Goal: Information Seeking & Learning: Check status

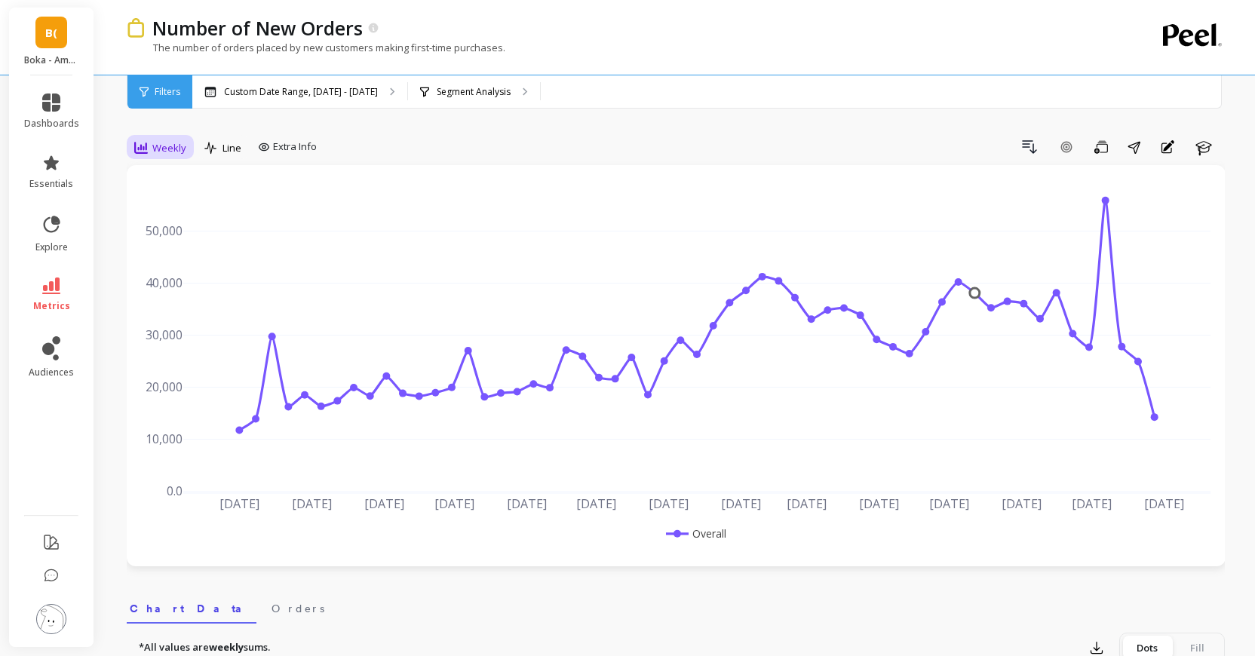
click at [165, 143] on span "Weekly" at bounding box center [169, 148] width 34 height 14
click at [158, 149] on span "Weekly" at bounding box center [169, 148] width 34 height 14
click at [165, 264] on div "Monthly" at bounding box center [183, 268] width 86 height 14
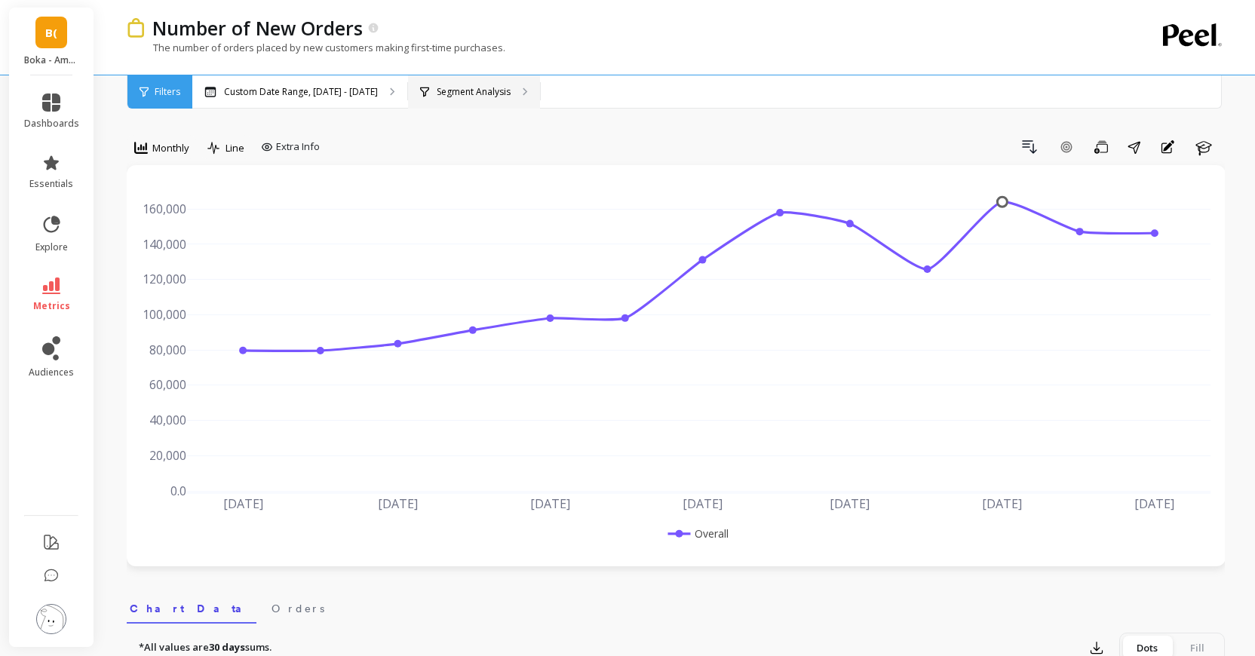
click at [540, 89] on div "Segment Analysis" at bounding box center [474, 91] width 132 height 33
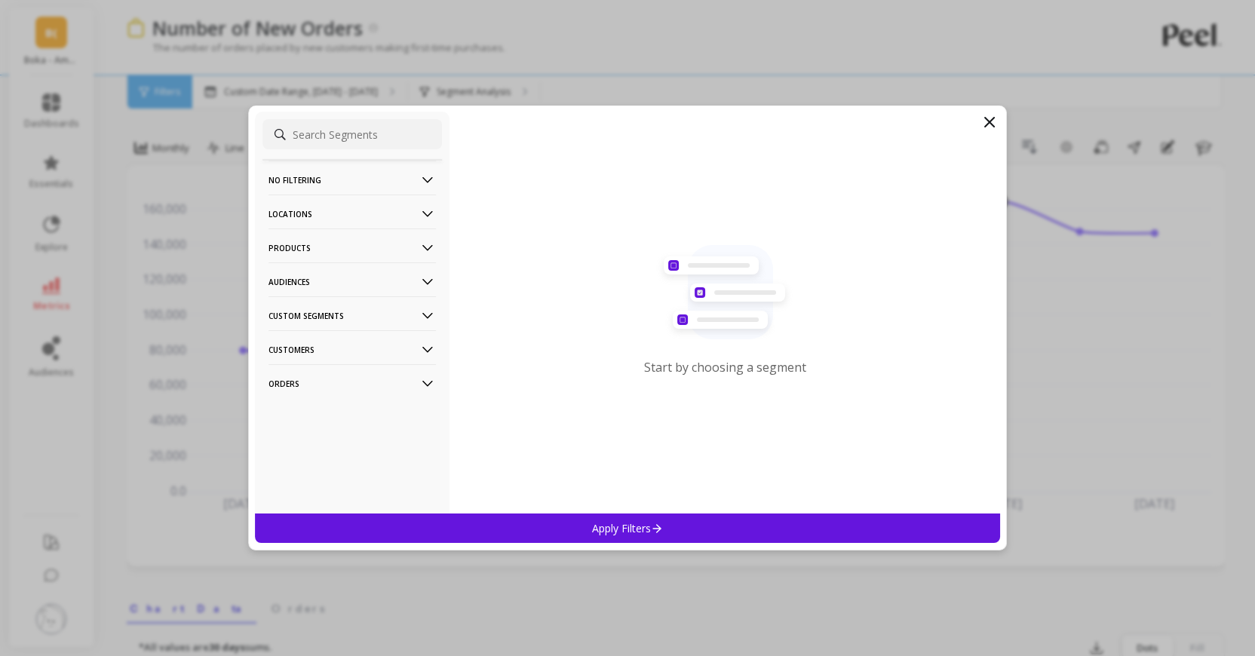
click at [352, 244] on p "Products" at bounding box center [352, 248] width 167 height 38
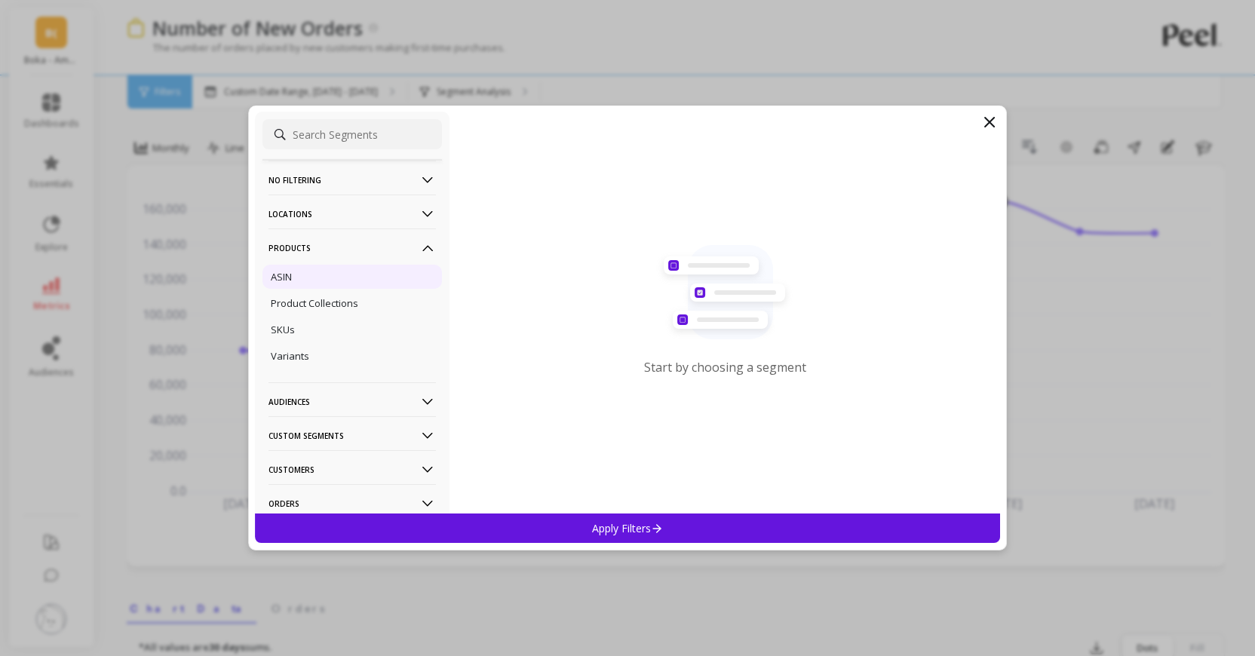
click at [343, 287] on div "ASIN" at bounding box center [353, 277] width 180 height 24
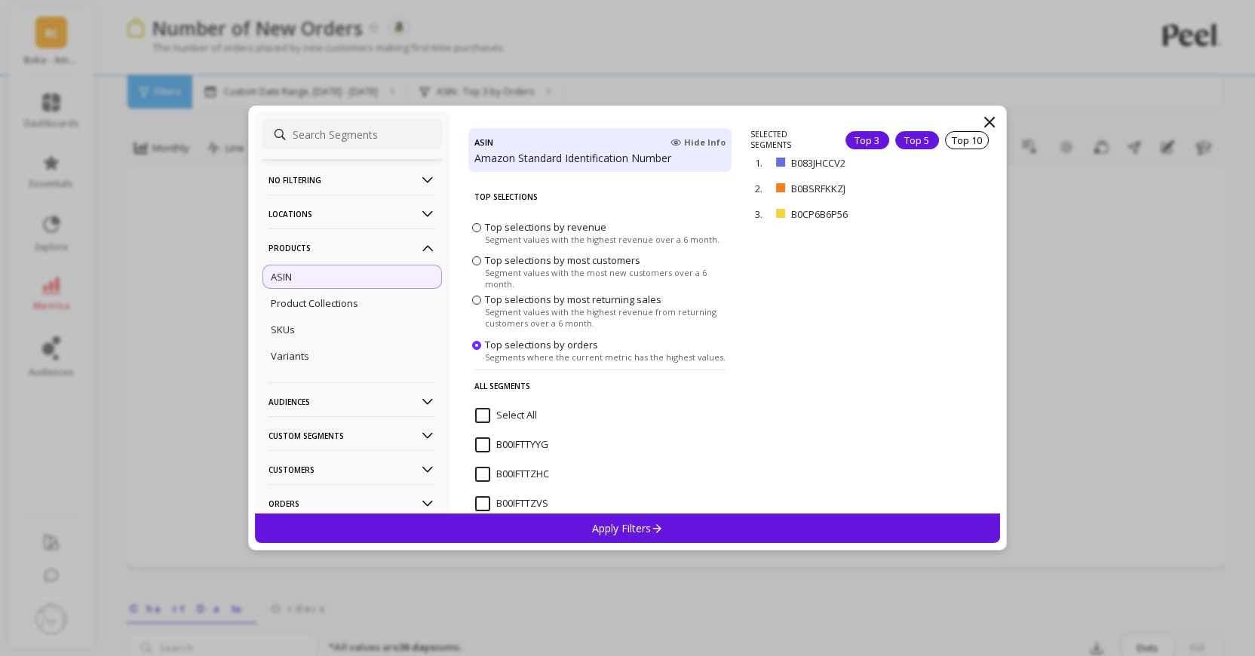
click at [921, 140] on div "Top 5" at bounding box center [918, 140] width 44 height 18
click at [794, 527] on div "Apply Filters" at bounding box center [627, 528] width 745 height 29
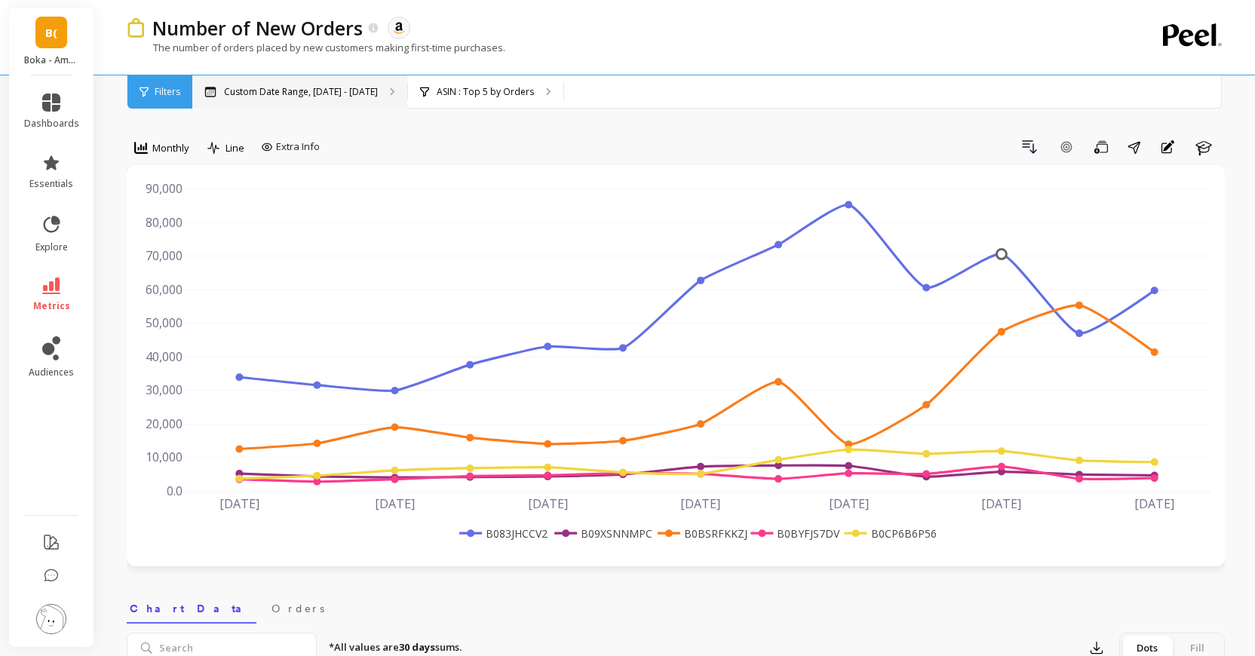
click at [340, 80] on div "Custom Date Range, [DATE] - [DATE]" at bounding box center [299, 91] width 215 height 33
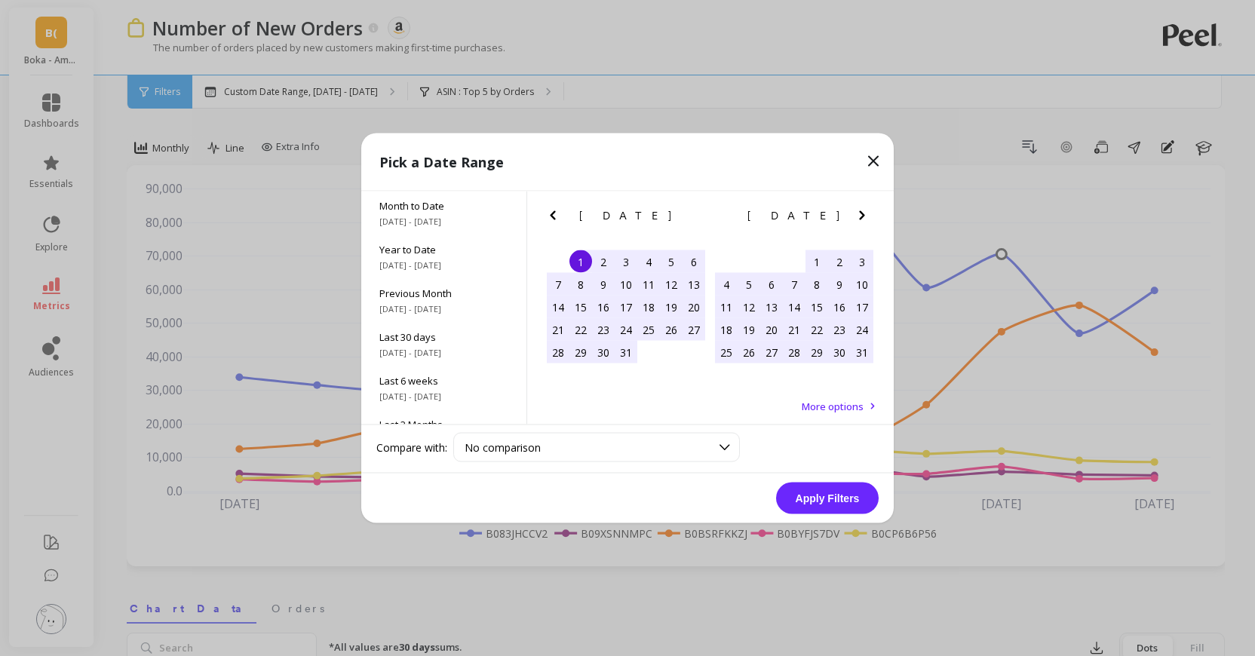
click at [861, 217] on icon "Next Month" at bounding box center [861, 215] width 5 height 9
click at [548, 215] on icon "Previous Month" at bounding box center [553, 216] width 18 height 18
click at [585, 260] on div "1" at bounding box center [581, 261] width 23 height 23
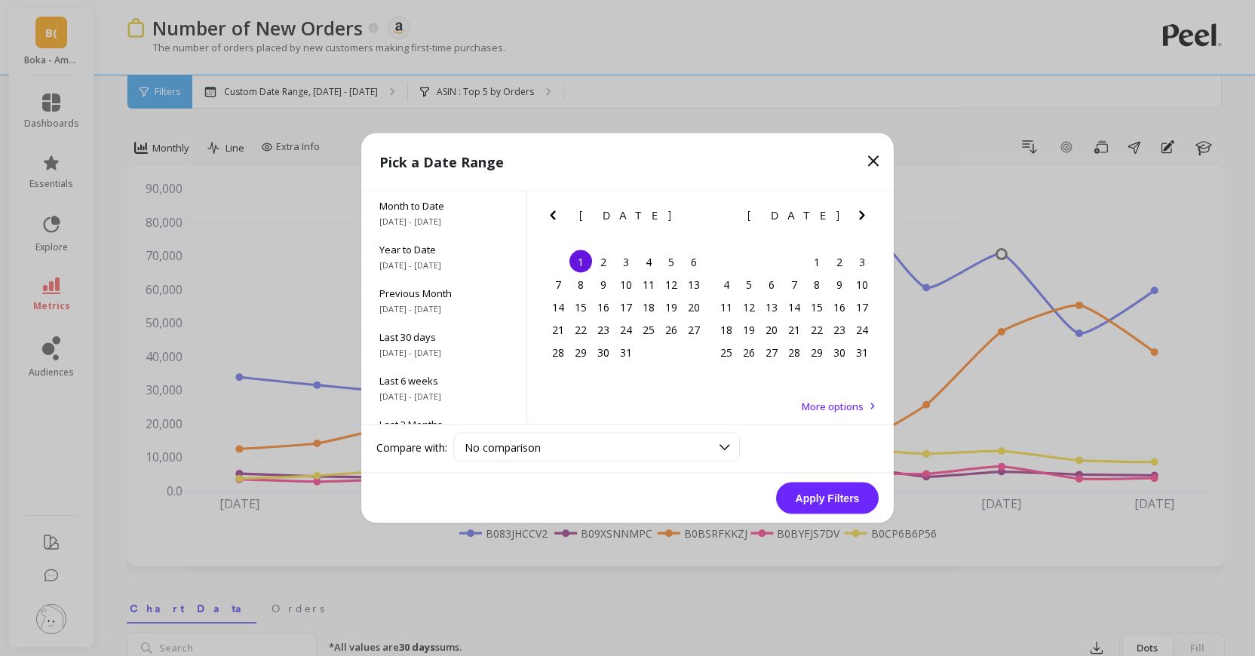
click at [866, 217] on icon "Next Month" at bounding box center [862, 216] width 18 height 18
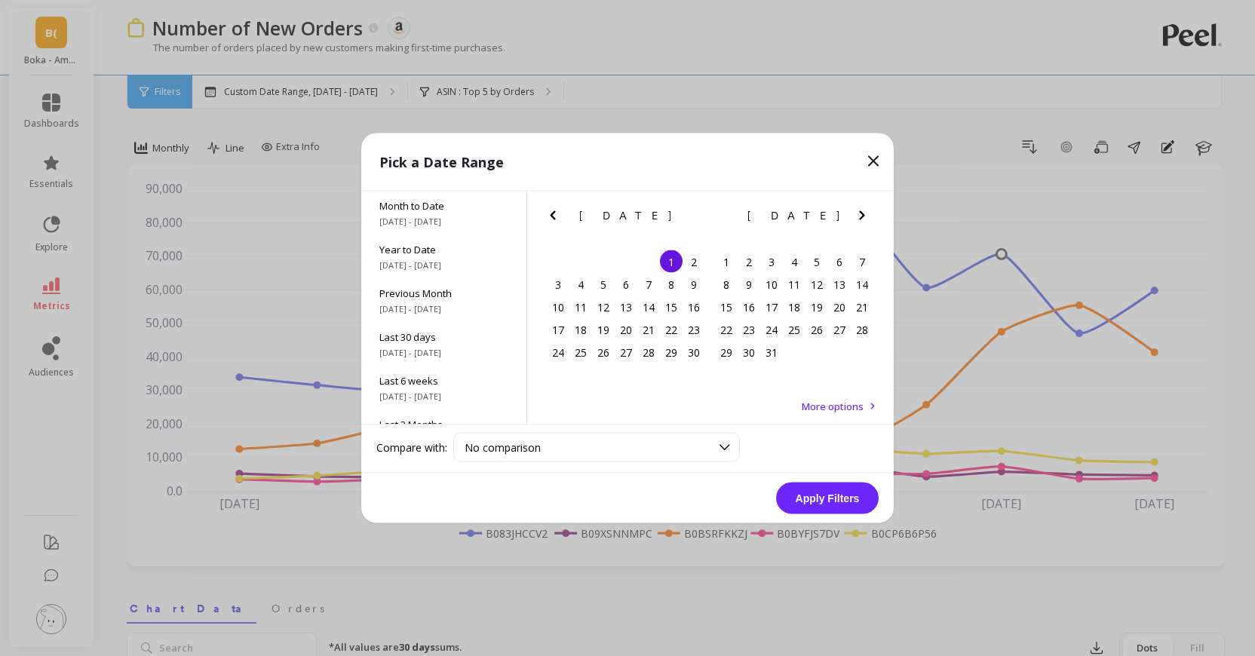
click at [866, 217] on icon "Next Month" at bounding box center [862, 216] width 18 height 18
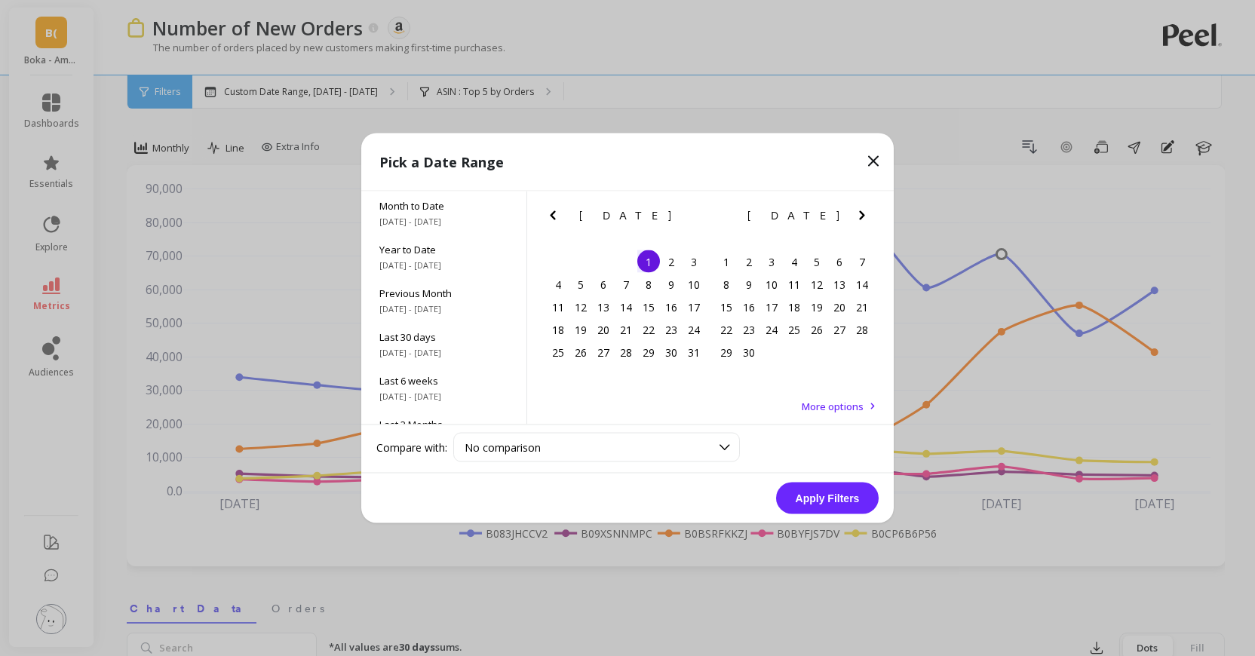
click at [866, 217] on icon "Next Month" at bounding box center [862, 216] width 18 height 18
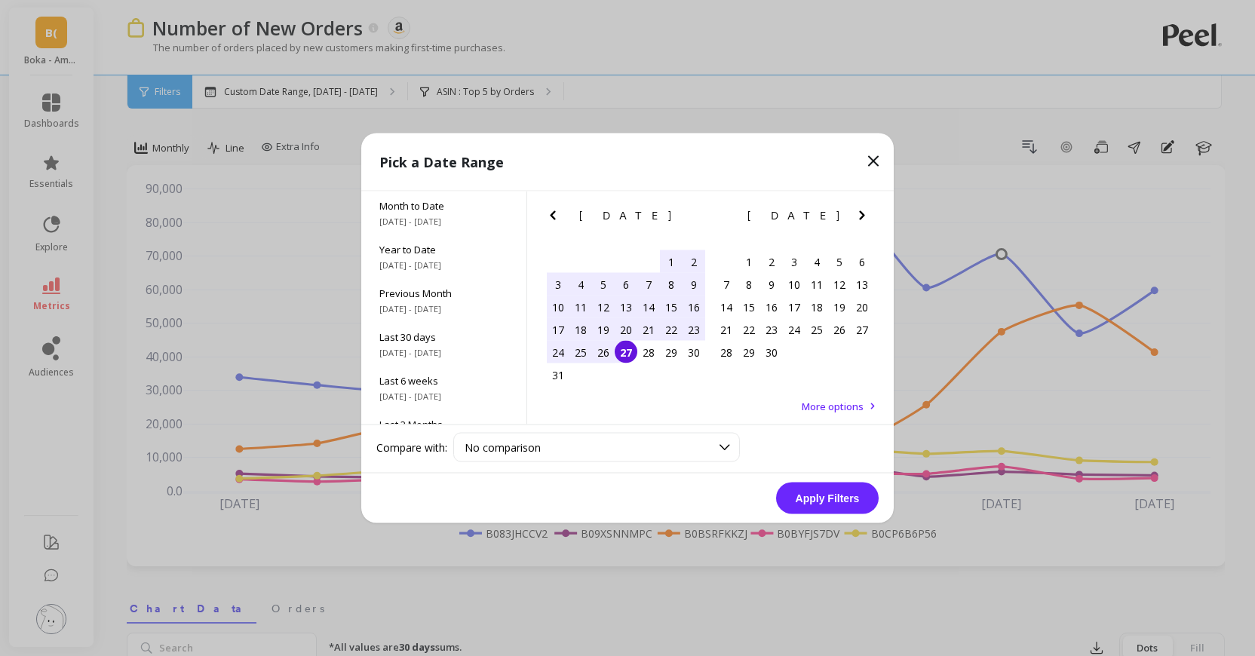
click at [623, 352] on div "27" at bounding box center [626, 352] width 23 height 23
click at [819, 491] on button "Apply Filters" at bounding box center [827, 499] width 103 height 32
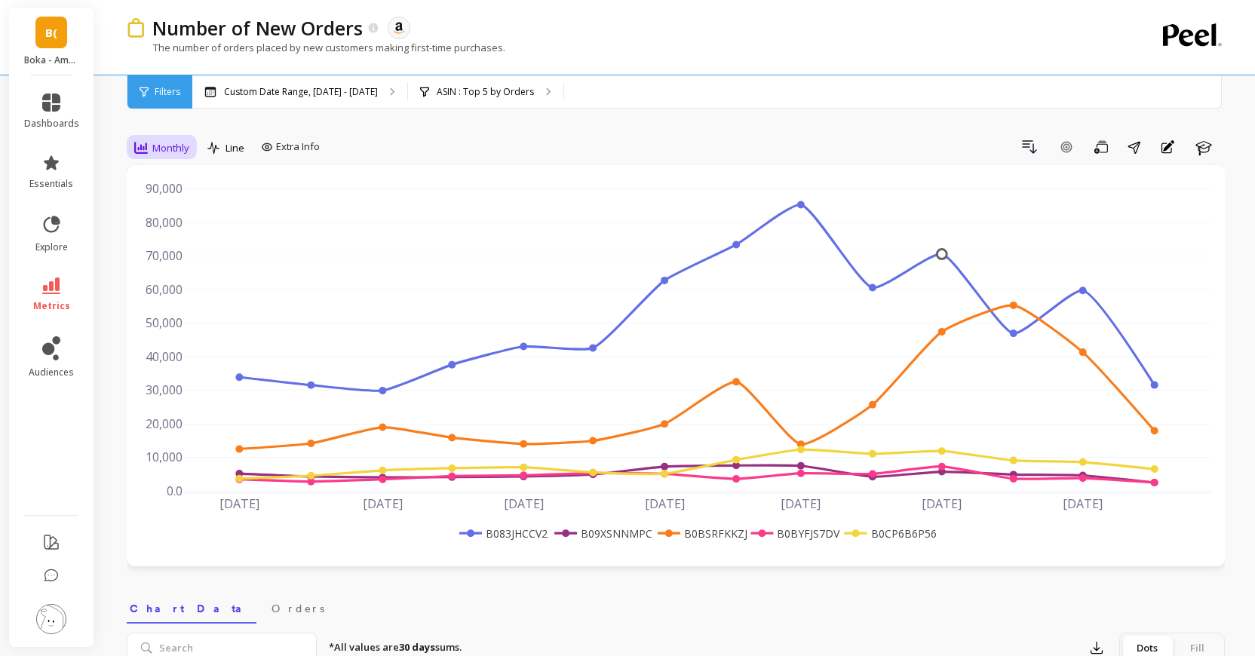
click at [192, 147] on div "Monthly" at bounding box center [162, 148] width 64 height 26
click at [187, 244] on div "Weekly" at bounding box center [183, 239] width 86 height 14
